Goal: Transaction & Acquisition: Purchase product/service

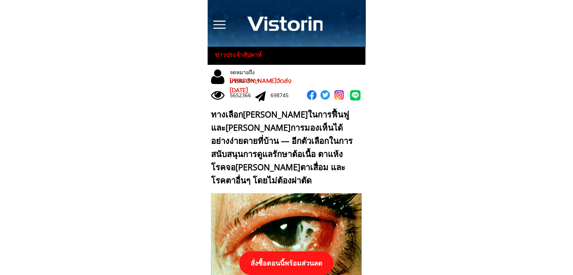
click at [300, 256] on p "สั่งซื้อตอนนี้พร้อมส่วนลด" at bounding box center [286, 263] width 94 height 24
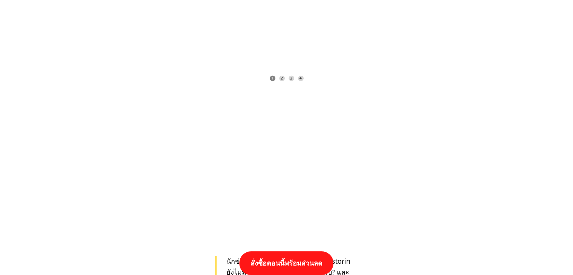
scroll to position [7818, 0]
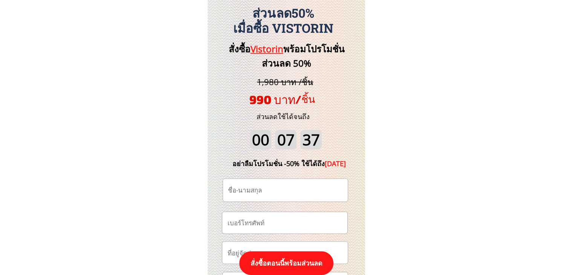
click at [273, 224] on input "tel" at bounding box center [284, 222] width 119 height 21
paste input "0817977363"
type input "0817977363"
click at [274, 193] on input "text" at bounding box center [285, 190] width 119 height 23
paste input "สุวรรณี วงศ์สัมพันธ์"
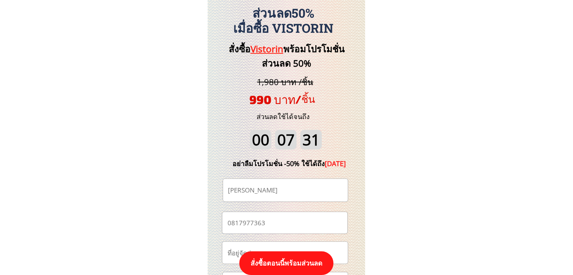
type input "สุวรรณี วงศ์สัมพันธ์"
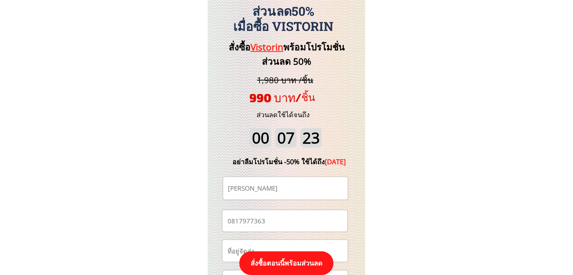
scroll to position [7931, 0]
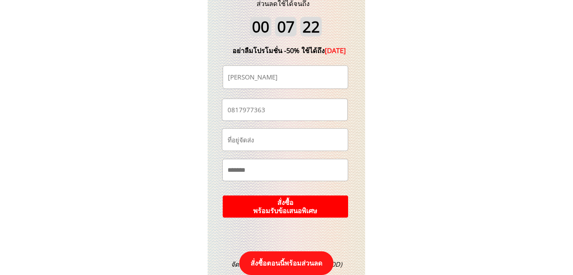
click at [260, 168] on input "text" at bounding box center [284, 169] width 119 height 21
paste input "**********"
type input "**********"
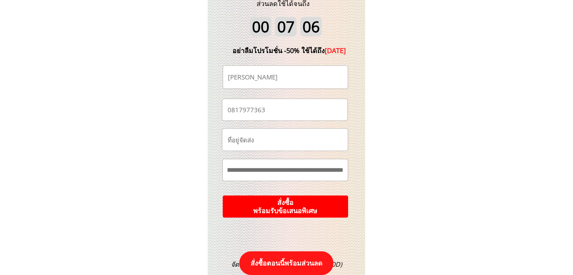
click at [302, 207] on p "สั่งซื้อ พร้อมรับข้อเสนอพิเศษ" at bounding box center [285, 207] width 135 height 24
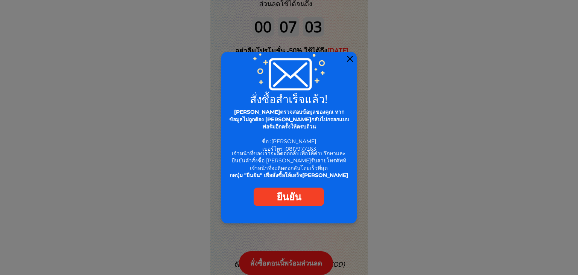
click at [350, 59] on div at bounding box center [350, 59] width 6 height 6
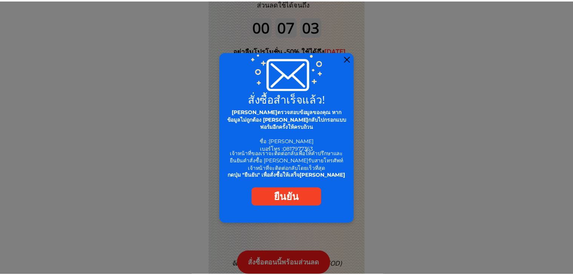
scroll to position [7931, 0]
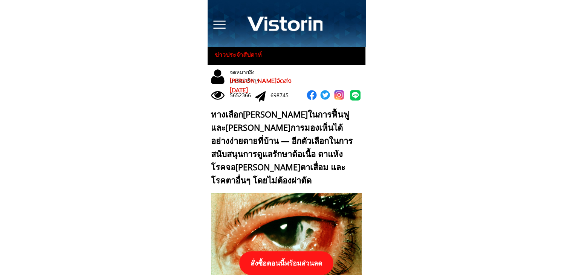
click at [289, 267] on p "สั่งซื้อตอนนี้พร้อมส่วนลด" at bounding box center [286, 263] width 94 height 24
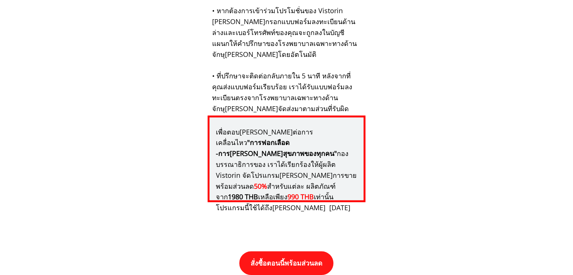
scroll to position [7818, 0]
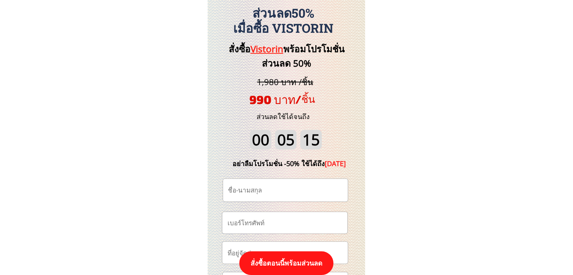
click at [289, 224] on input "tel" at bounding box center [284, 222] width 119 height 21
paste input "0931079240"
type input "0931079240"
click at [282, 195] on input "text" at bounding box center [285, 190] width 119 height 23
paste input "[PERSON_NAME]"
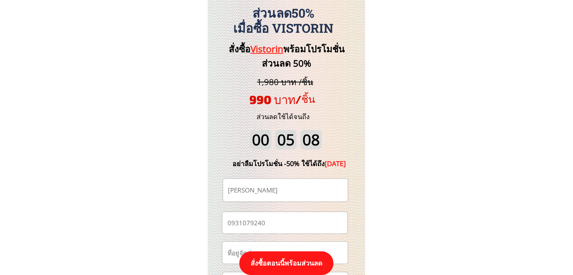
type input "[PERSON_NAME]"
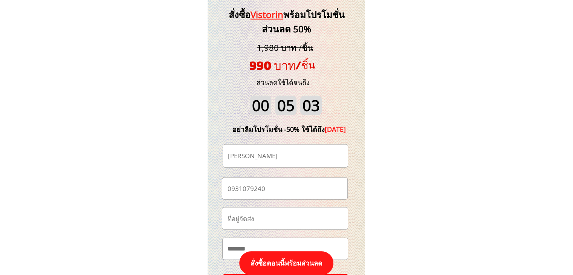
scroll to position [7893, 0]
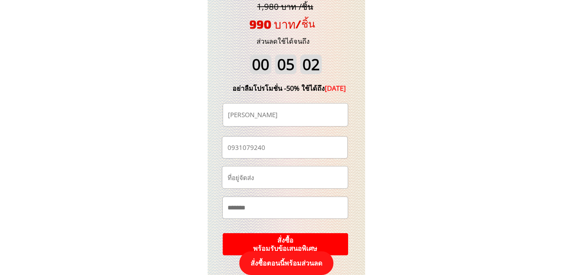
click at [297, 204] on input "text" at bounding box center [284, 207] width 119 height 21
paste input "**********"
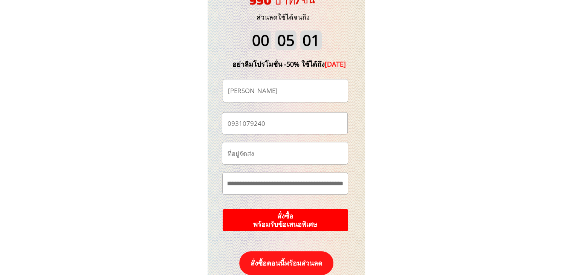
scroll to position [7931, 0]
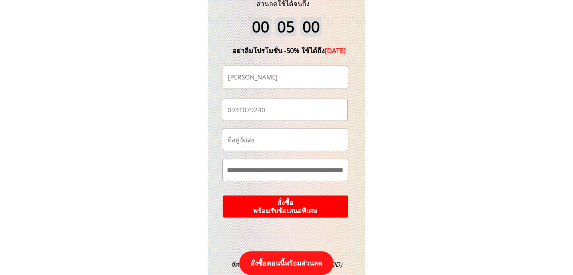
type input "**********"
click at [318, 201] on p "สั่งซื้อ พร้อมรับข้อเสนอพิเศษ" at bounding box center [285, 206] width 126 height 22
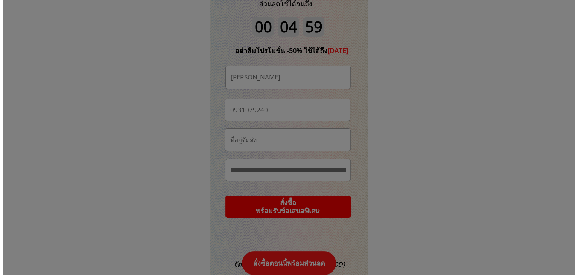
scroll to position [0, 0]
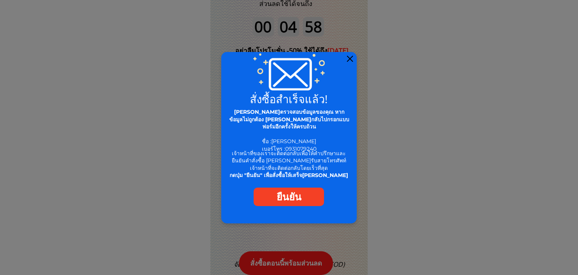
click at [351, 58] on div at bounding box center [350, 59] width 6 height 6
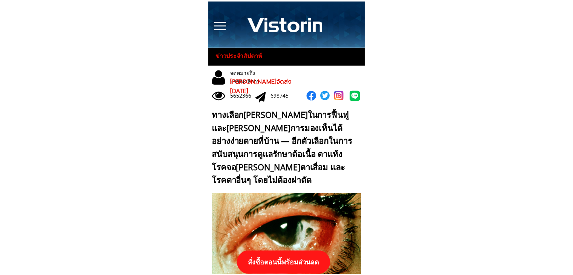
scroll to position [7931, 0]
